Goal: Transaction & Acquisition: Book appointment/travel/reservation

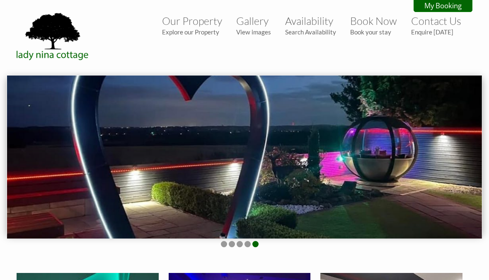
click at [180, 20] on link "Our Property Explore our Property" at bounding box center [192, 25] width 60 height 21
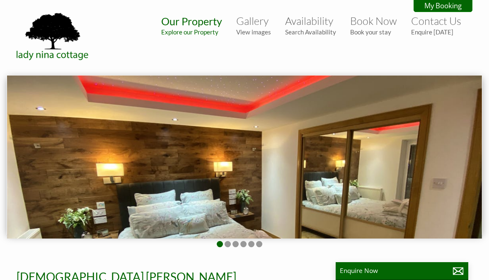
click at [301, 22] on link "Availability Search Availability" at bounding box center [310, 25] width 51 height 21
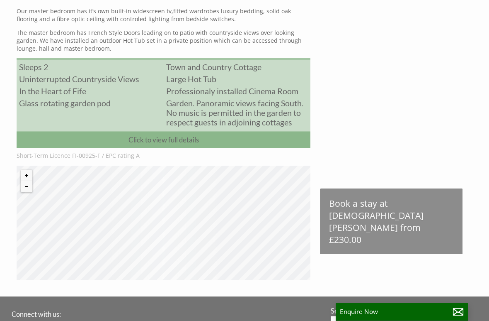
scroll to position [370, 0]
click at [21, 192] on button "Zoom out" at bounding box center [26, 186] width 11 height 11
click at [23, 204] on div "© MapTiler © OpenStreetMap contributors" at bounding box center [164, 222] width 294 height 114
click at [23, 191] on button "Zoom out" at bounding box center [26, 185] width 11 height 11
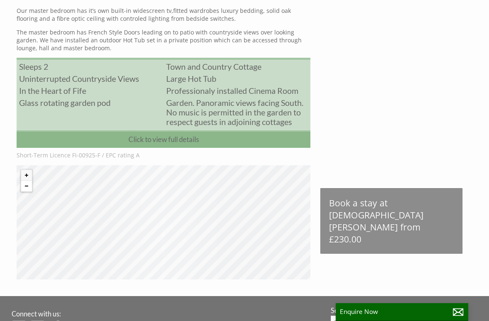
click at [25, 191] on button "Zoom out" at bounding box center [26, 185] width 11 height 11
click at [22, 191] on button "Zoom out" at bounding box center [26, 185] width 11 height 11
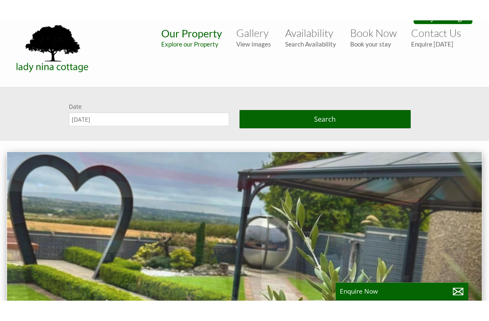
scroll to position [0, 0]
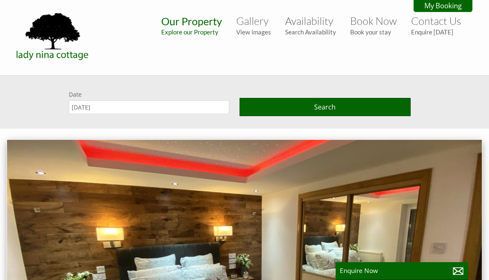
click at [108, 107] on input "[DATE]" at bounding box center [149, 107] width 161 height 14
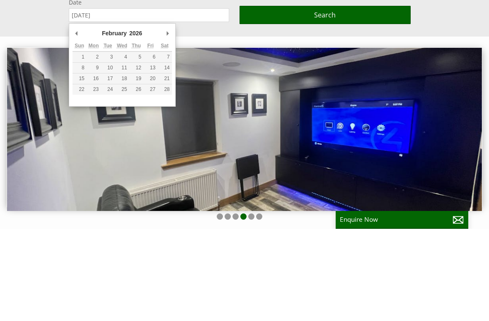
type input "[DATE]"
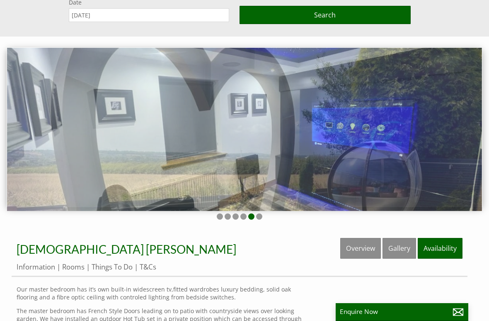
click at [387, 11] on button "Search" at bounding box center [325, 15] width 171 height 18
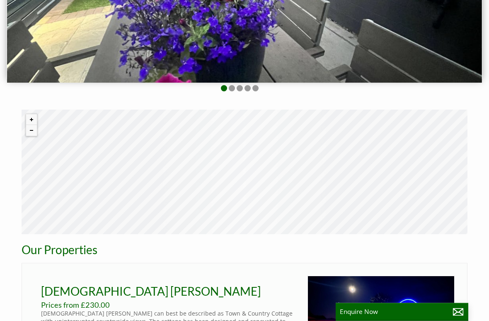
scroll to position [241, 0]
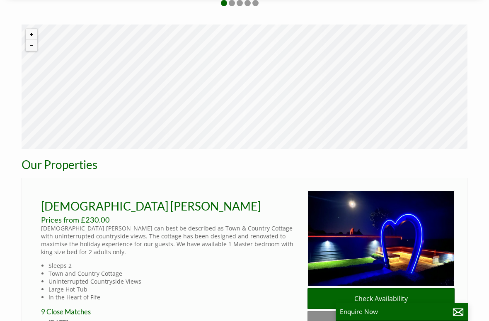
click at [410, 279] on link "Check Availability" at bounding box center [381, 298] width 147 height 21
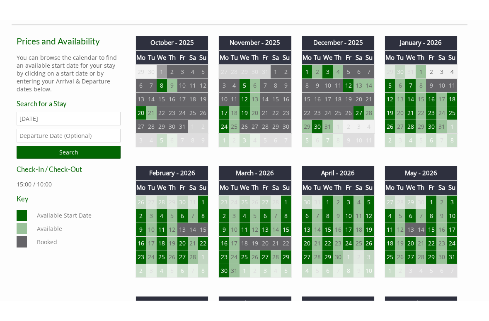
scroll to position [297, 0]
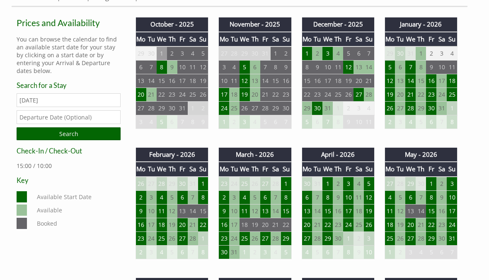
click at [24, 118] on input "text" at bounding box center [69, 117] width 104 height 14
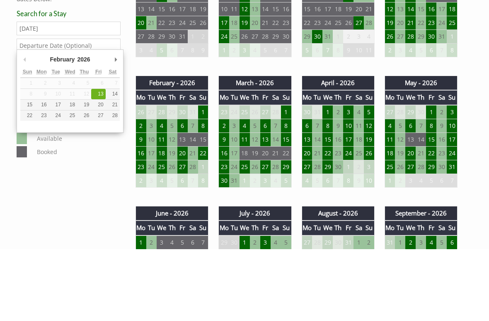
type input "[DATE]"
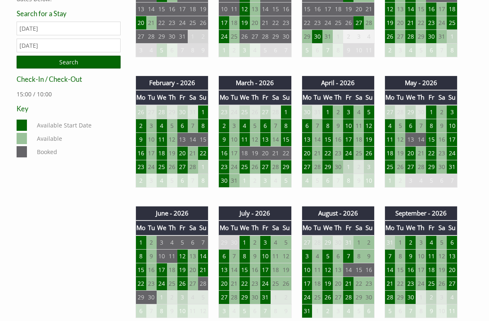
click at [32, 60] on input "Search" at bounding box center [69, 62] width 104 height 13
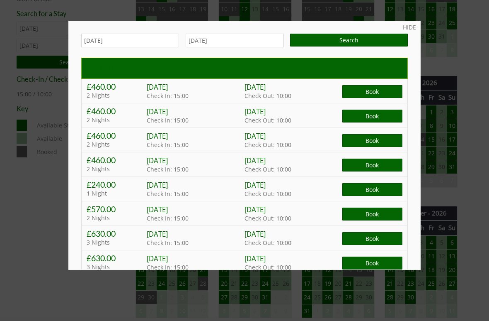
scroll to position [0, 0]
click at [418, 26] on div "HIDE [DATE] [DATE] Search Available Stays £460.00 2 Nights [DATE] Check In: 15:…" at bounding box center [244, 145] width 352 height 249
click at [411, 26] on link "HIDE" at bounding box center [409, 27] width 13 height 8
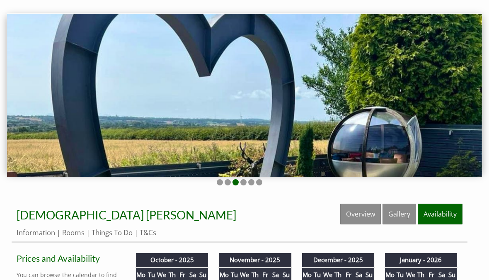
scroll to position [55, 0]
